Goal: Information Seeking & Learning: Learn about a topic

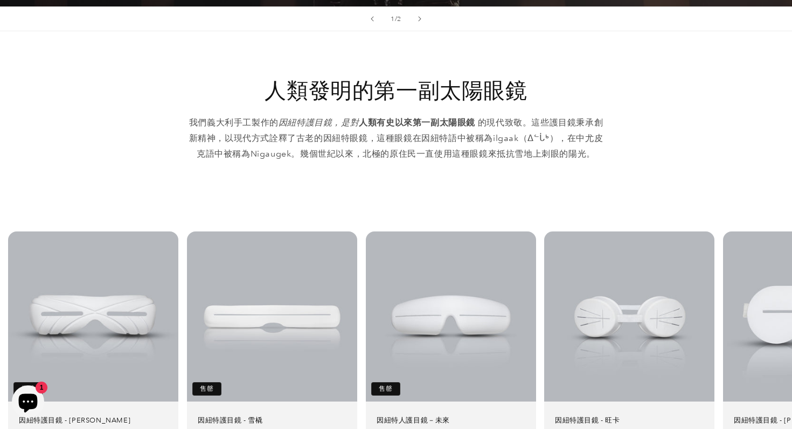
scroll to position [458, 0]
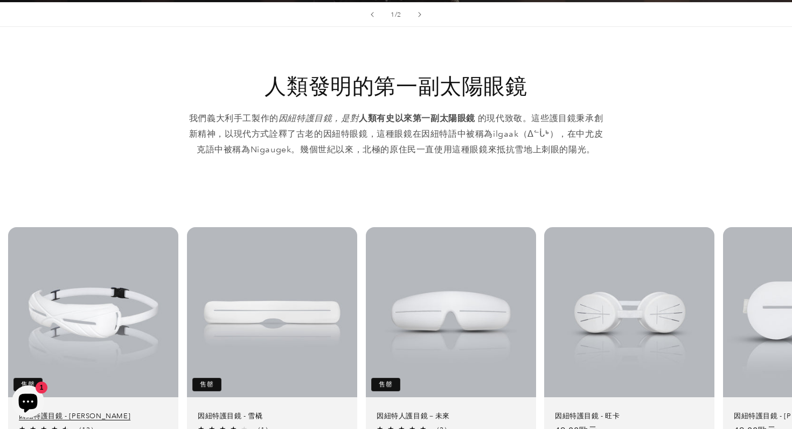
click at [167, 412] on link "因紐特護目鏡 - 崔維斯" at bounding box center [93, 416] width 149 height 9
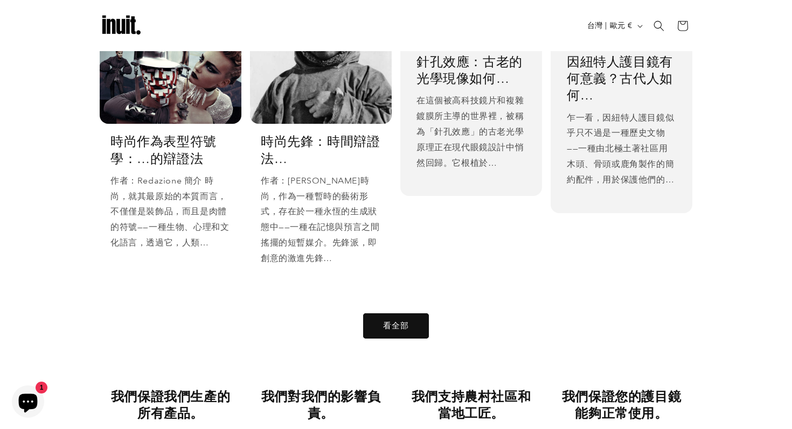
scroll to position [1838, 0]
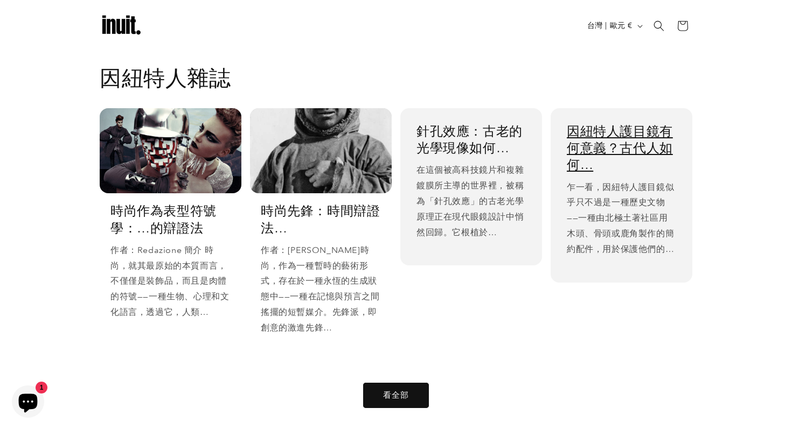
click at [637, 156] on link "因紐特人護目鏡有何意義？古代人如何…" at bounding box center [621, 148] width 109 height 51
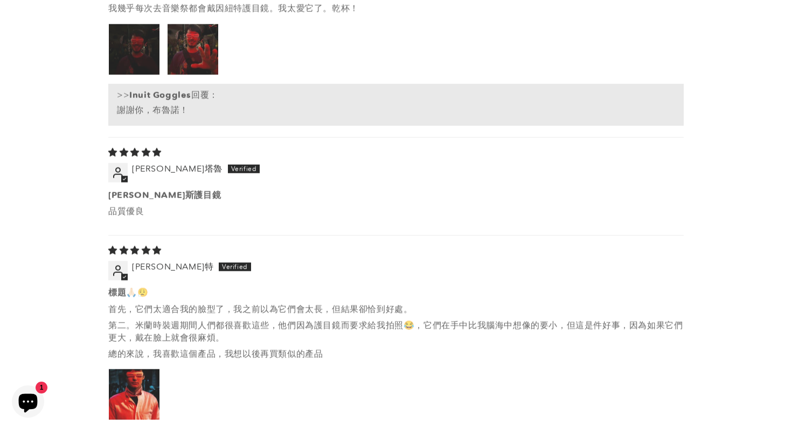
scroll to position [1928, 0]
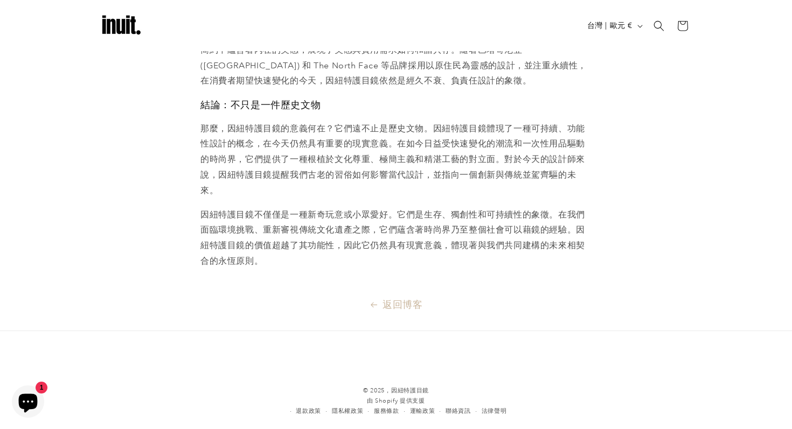
scroll to position [1060, 0]
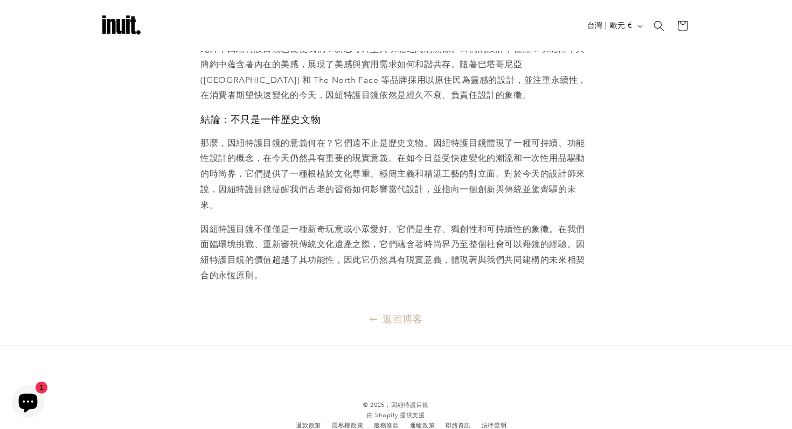
click at [408, 313] on font "返回博客" at bounding box center [402, 318] width 40 height 11
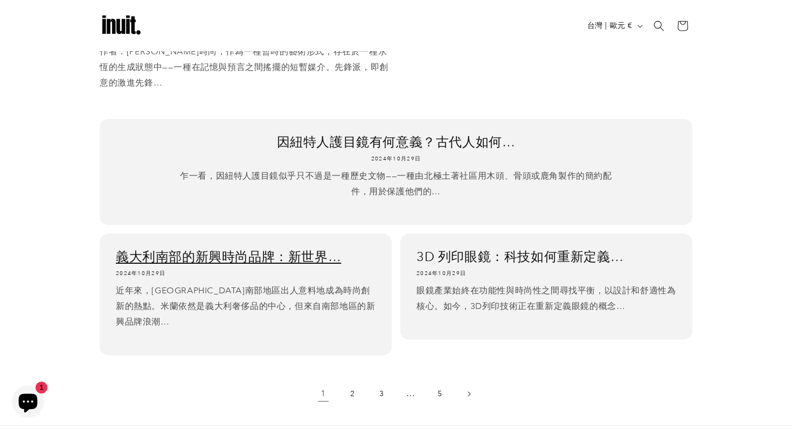
scroll to position [687, 0]
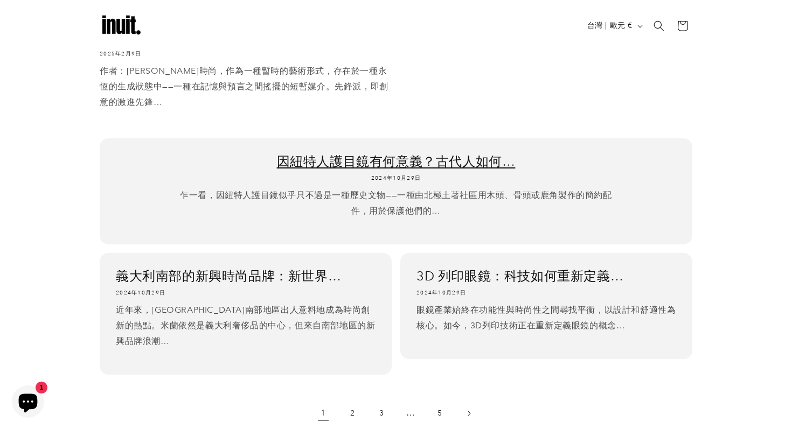
click at [396, 154] on link "因紐特人護目鏡有何意義？古代人如何…" at bounding box center [396, 161] width 560 height 17
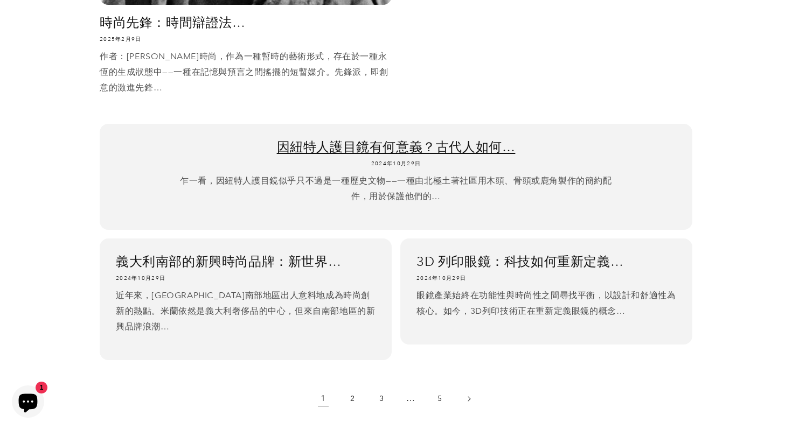
scroll to position [801, 0]
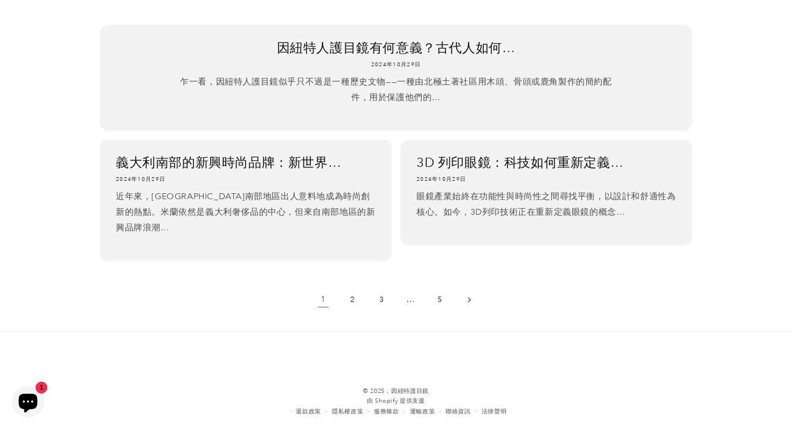
click at [469, 288] on link "下一頁" at bounding box center [469, 300] width 24 height 24
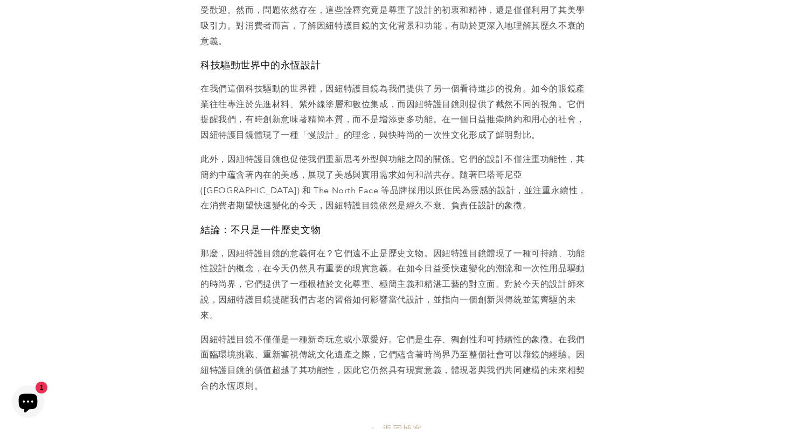
scroll to position [1075, 0]
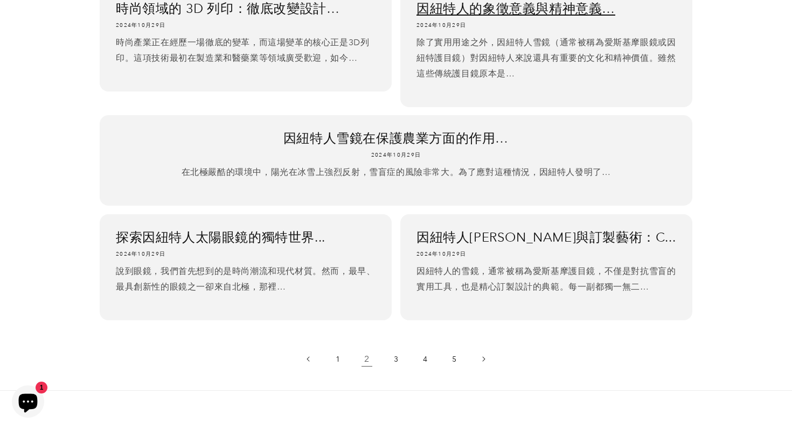
scroll to position [280, 0]
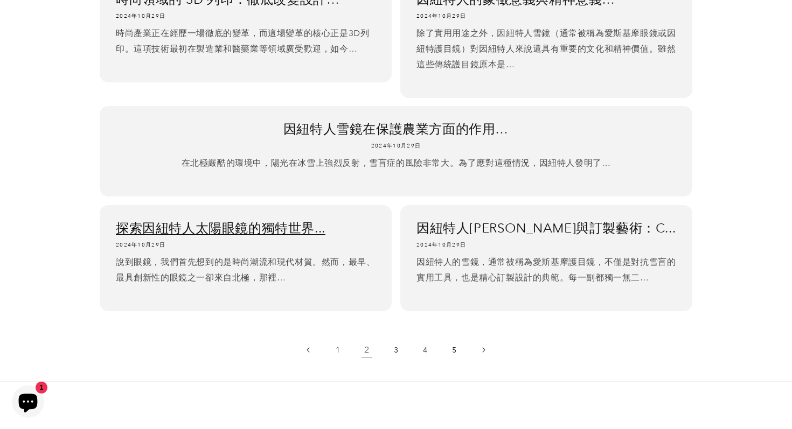
click at [303, 236] on link "探索因紐特人太陽眼鏡的獨特世界..." at bounding box center [246, 228] width 260 height 17
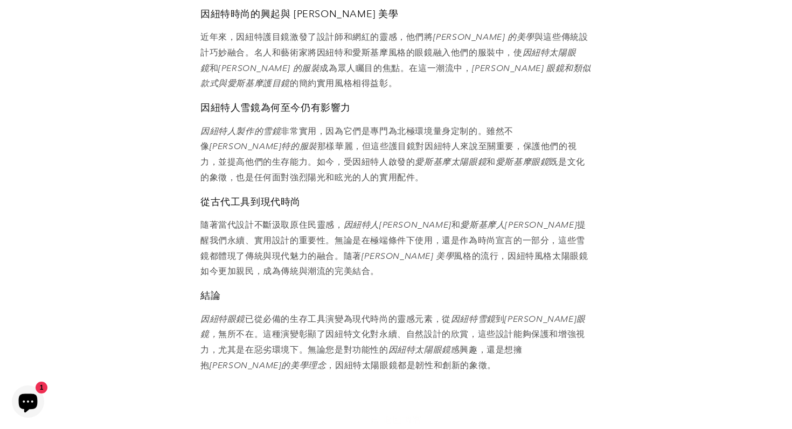
scroll to position [563, 0]
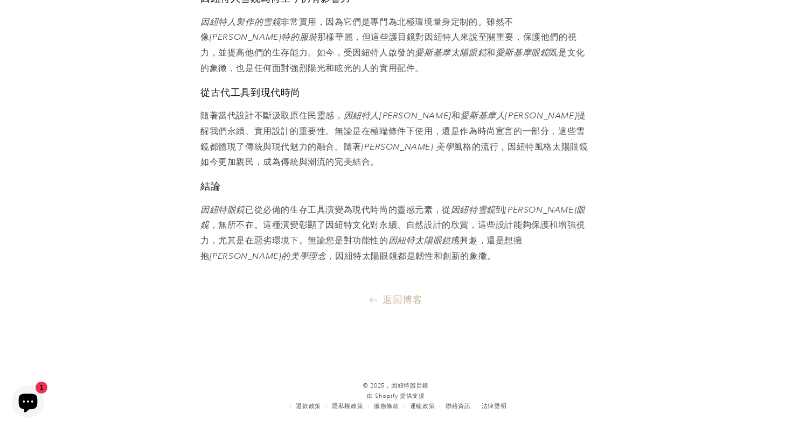
click at [388, 294] on font "返回博客" at bounding box center [402, 299] width 40 height 11
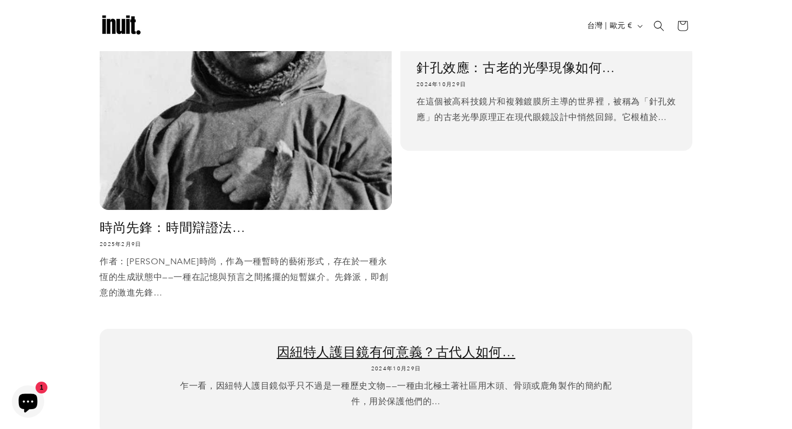
scroll to position [432, 0]
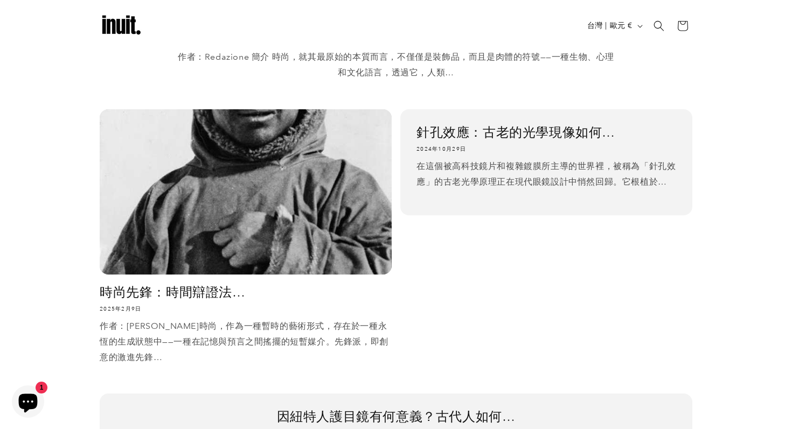
click at [117, 23] on img at bounding box center [121, 25] width 43 height 43
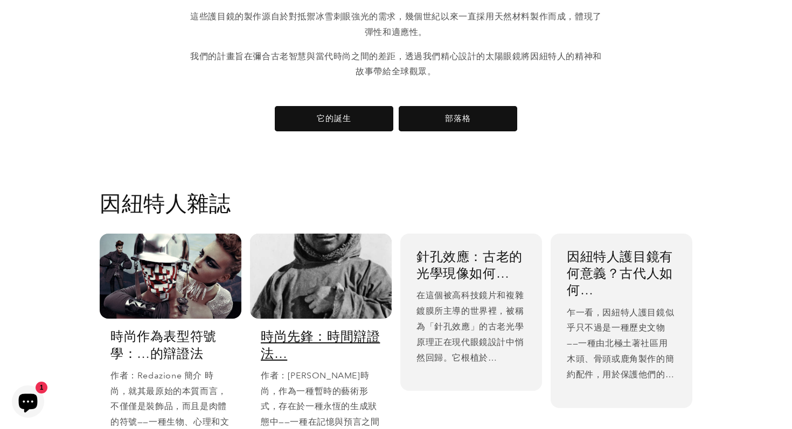
scroll to position [1725, 0]
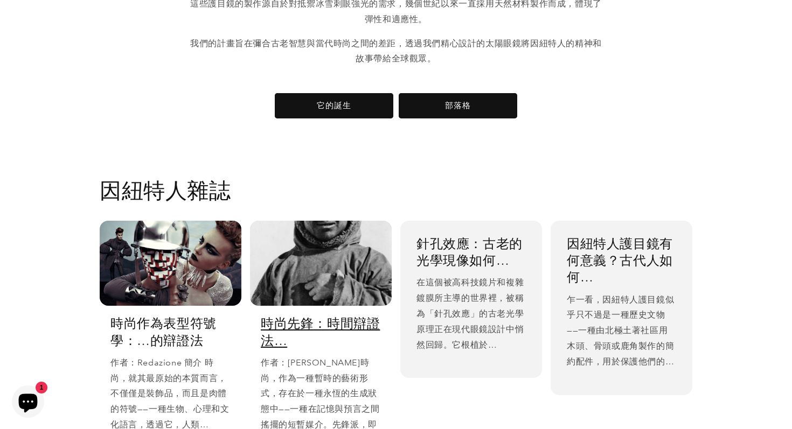
click at [351, 315] on link "時尚先鋒：時間辯證法…" at bounding box center [321, 331] width 120 height 33
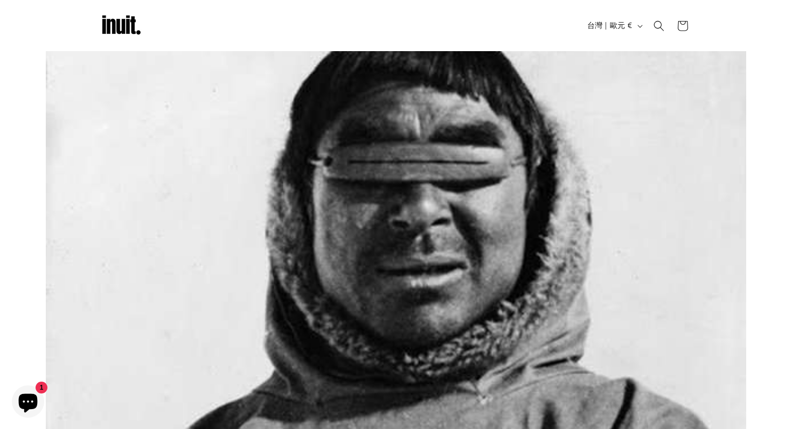
scroll to position [71, 0]
